Goal: Transaction & Acquisition: Purchase product/service

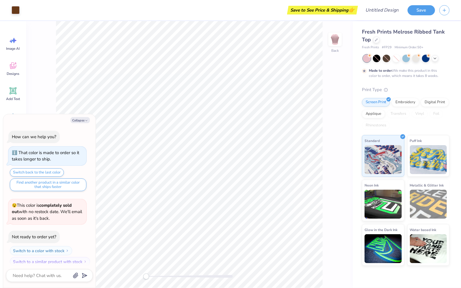
scroll to position [5, 0]
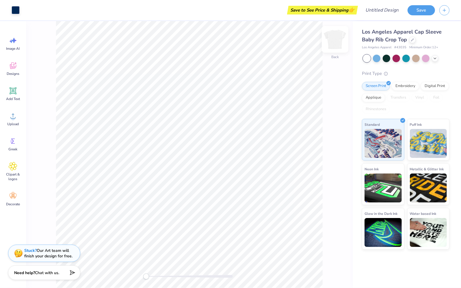
click at [335, 46] on img at bounding box center [335, 39] width 23 height 23
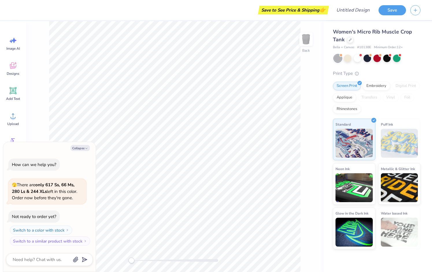
type textarea "x"
